Goal: Task Accomplishment & Management: Use online tool/utility

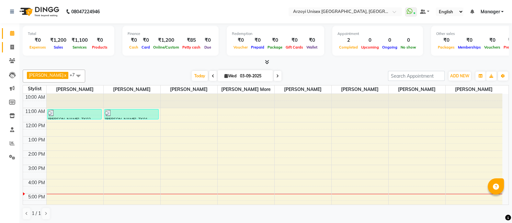
click at [11, 45] on icon at bounding box center [12, 47] width 4 height 5
select select "service"
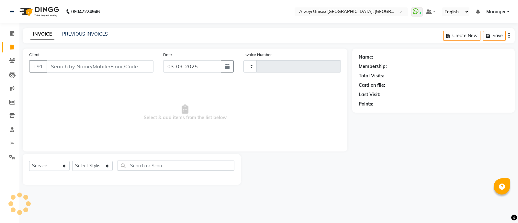
type input "1633"
select select "5286"
click at [65, 65] on input "Client" at bounding box center [100, 66] width 107 height 12
click at [11, 35] on icon at bounding box center [12, 33] width 4 height 5
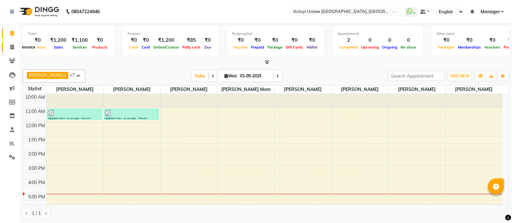
click at [12, 45] on icon at bounding box center [12, 47] width 4 height 5
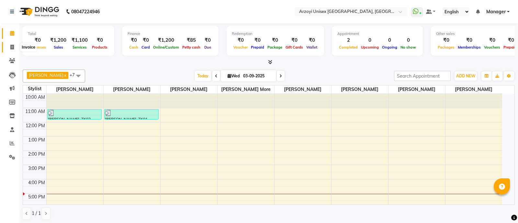
select select "5286"
select select "service"
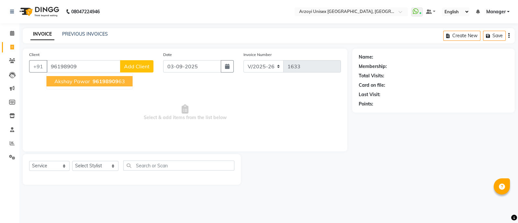
click at [84, 80] on span "Akshay Pawar" at bounding box center [72, 81] width 36 height 6
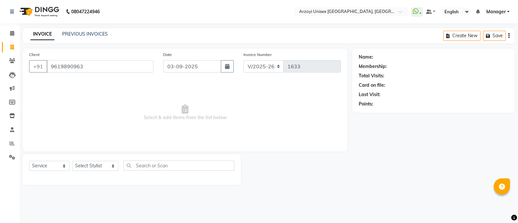
type input "9619890963"
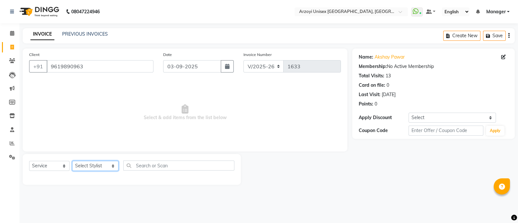
click at [91, 169] on select "Select Stylist [PERSON_NAME] Mohammmed [PERSON_NAME] [PERSON_NAME] [PERSON_NAME…" at bounding box center [95, 166] width 46 height 10
select select "47130"
click at [72, 161] on select "Select Stylist [PERSON_NAME] Mohammmed [PERSON_NAME] [PERSON_NAME] [PERSON_NAME…" at bounding box center [95, 166] width 46 height 10
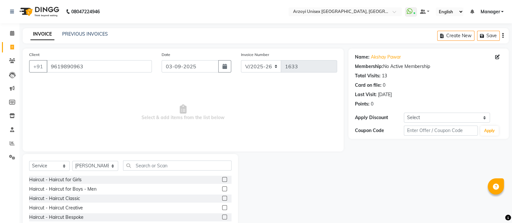
click at [194, 173] on div "Select Service Product Membership Package Voucher Prepaid Gift Card Select Styl…" at bounding box center [130, 168] width 202 height 15
click at [183, 165] on input "text" at bounding box center [177, 166] width 108 height 10
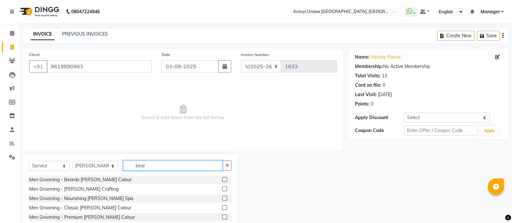
type input "bear"
click at [224, 188] on label at bounding box center [224, 188] width 5 height 5
click at [224, 188] on input "checkbox" at bounding box center [224, 189] width 4 height 4
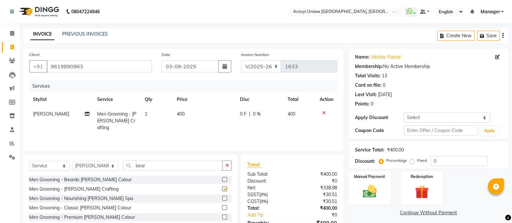
checkbox input "false"
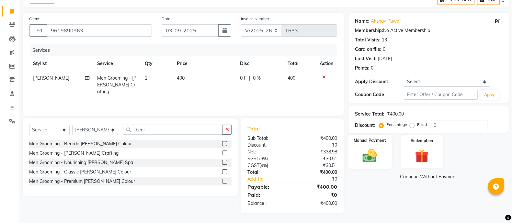
click at [373, 153] on img at bounding box center [369, 155] width 23 height 16
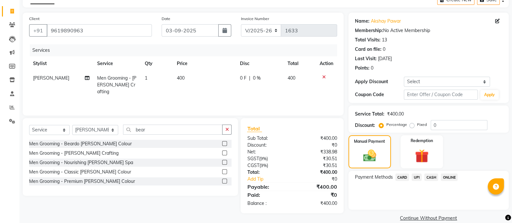
click at [451, 174] on span "ONLINE" at bounding box center [448, 176] width 17 height 7
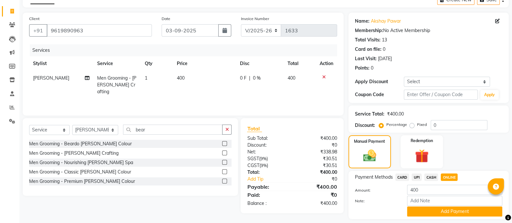
scroll to position [55, 0]
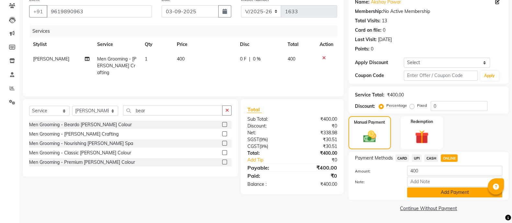
click at [452, 194] on button "Add Payment" at bounding box center [454, 192] width 95 height 10
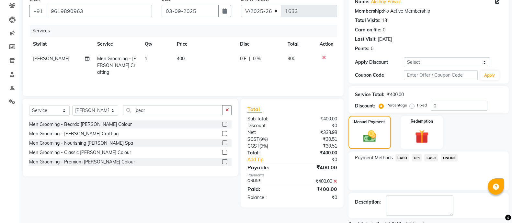
scroll to position [82, 0]
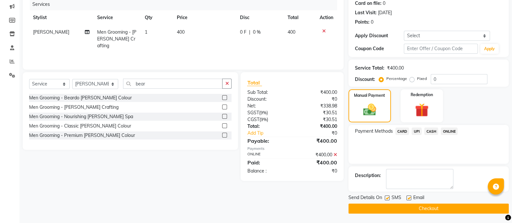
click at [423, 213] on main "INVOICE PREVIOUS INVOICES Create New Save Client [PHONE_NUMBER] Date [DATE] Inv…" at bounding box center [265, 84] width 492 height 277
click at [422, 210] on button "Checkout" at bounding box center [428, 209] width 160 height 10
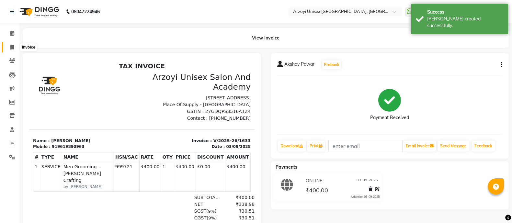
click at [12, 48] on icon at bounding box center [12, 47] width 4 height 5
select select "5286"
select select "service"
